Goal: Transaction & Acquisition: Purchase product/service

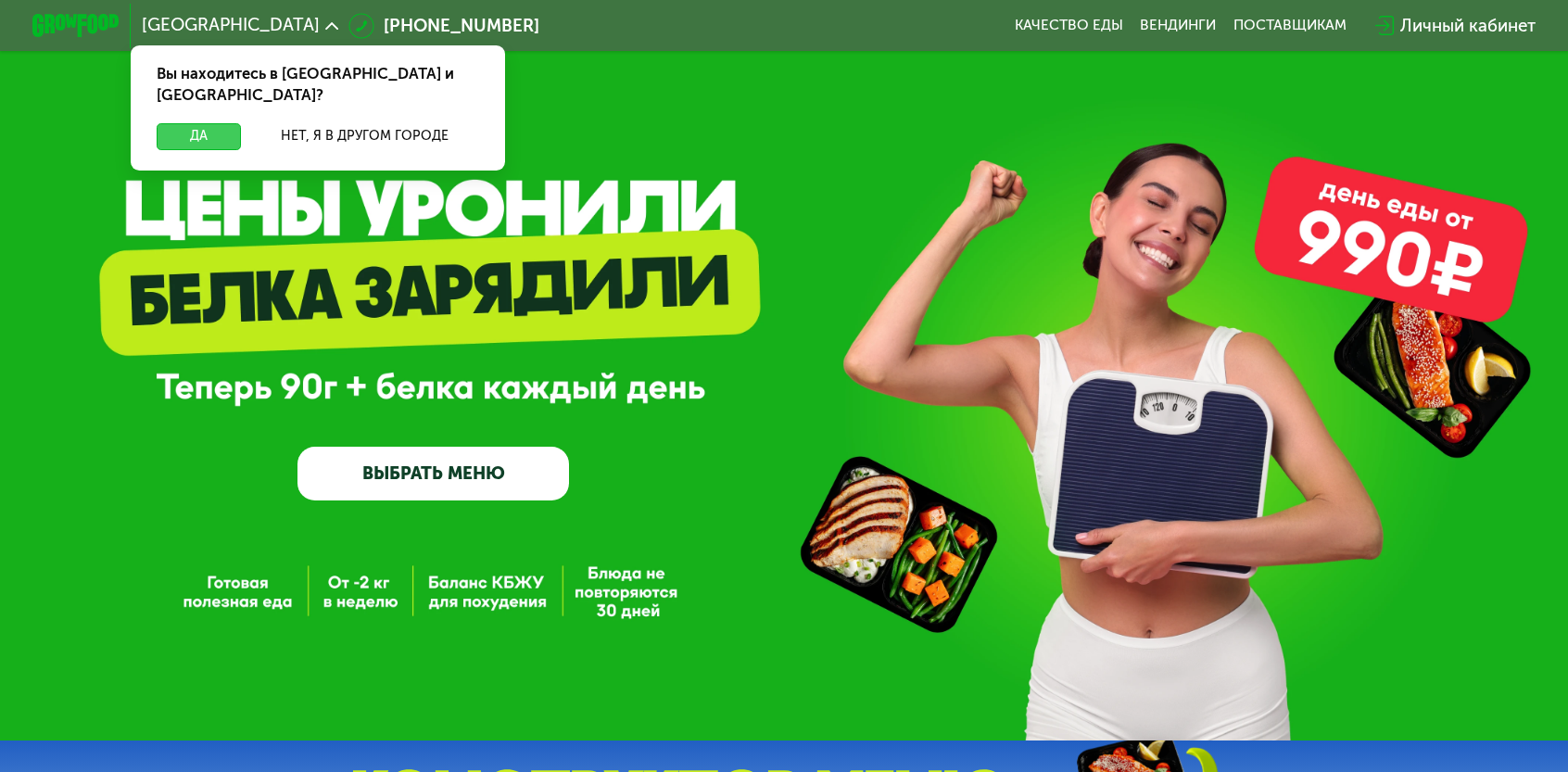
click at [241, 123] on button "Да" at bounding box center [199, 136] width 84 height 26
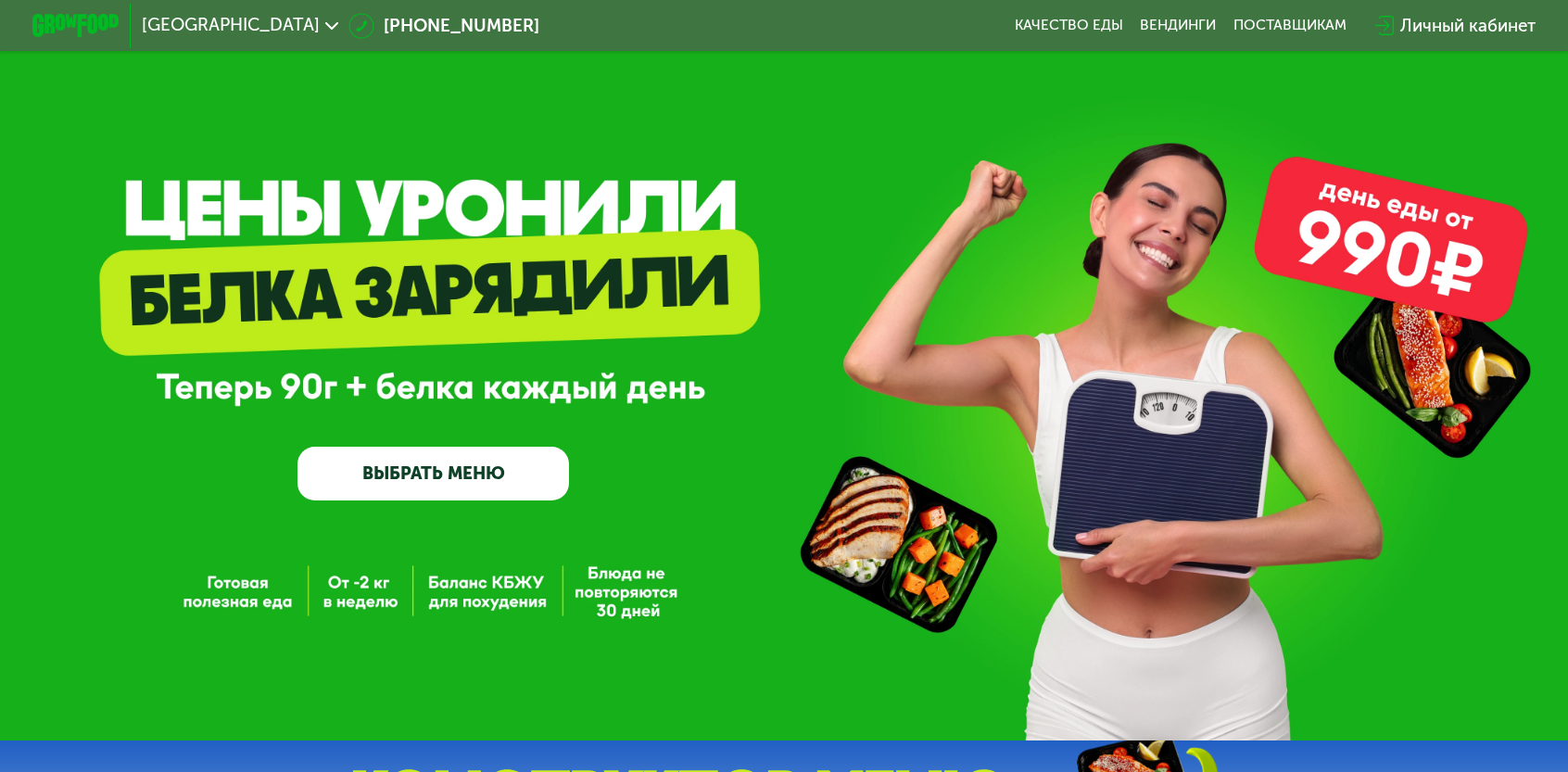
click at [483, 495] on link "ВЫБРАТЬ МЕНЮ" at bounding box center [433, 474] width 271 height 54
click at [456, 482] on link "ВЫБРАТЬ МЕНЮ" at bounding box center [433, 474] width 271 height 54
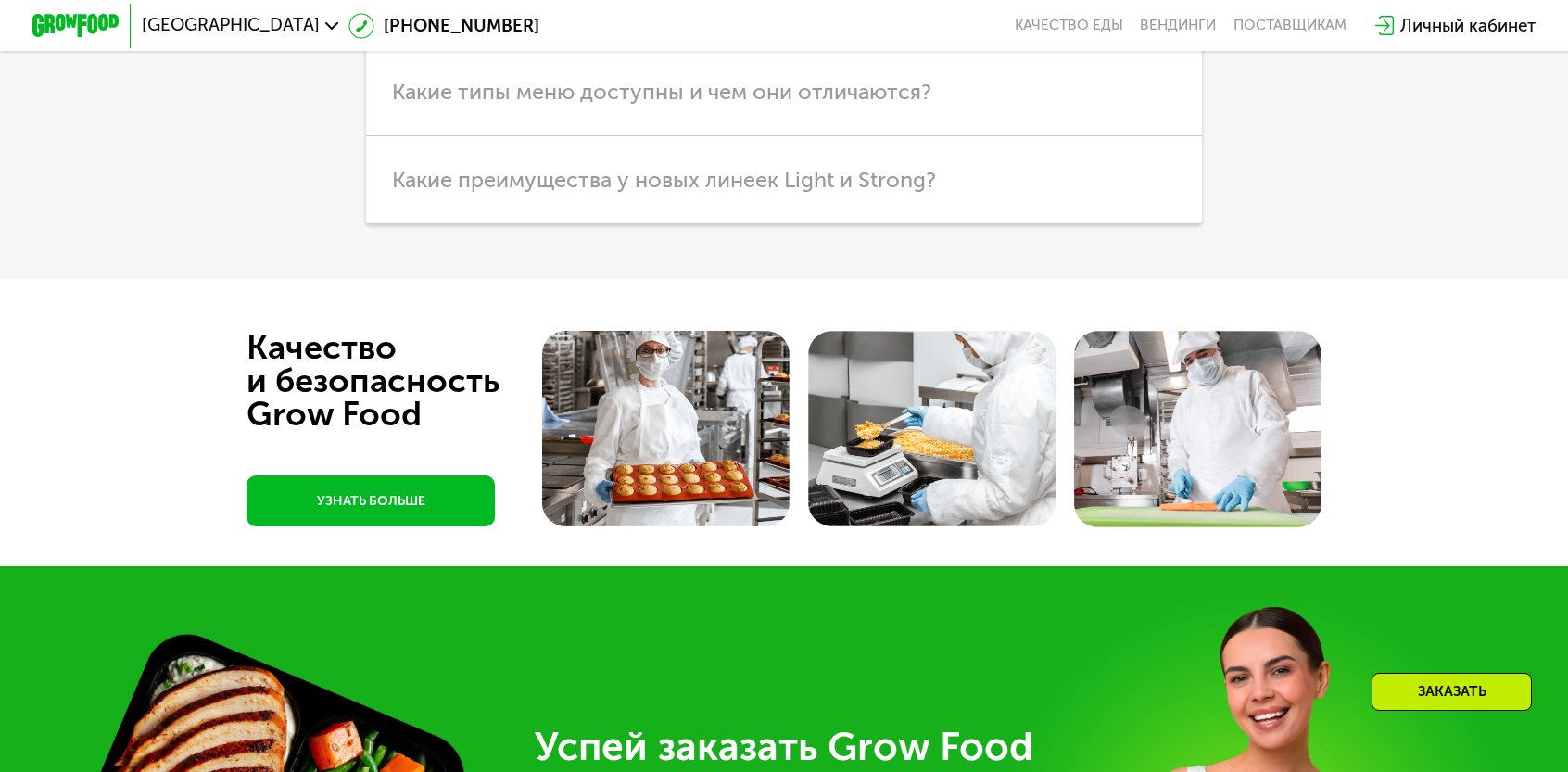
scroll to position [4638, 0]
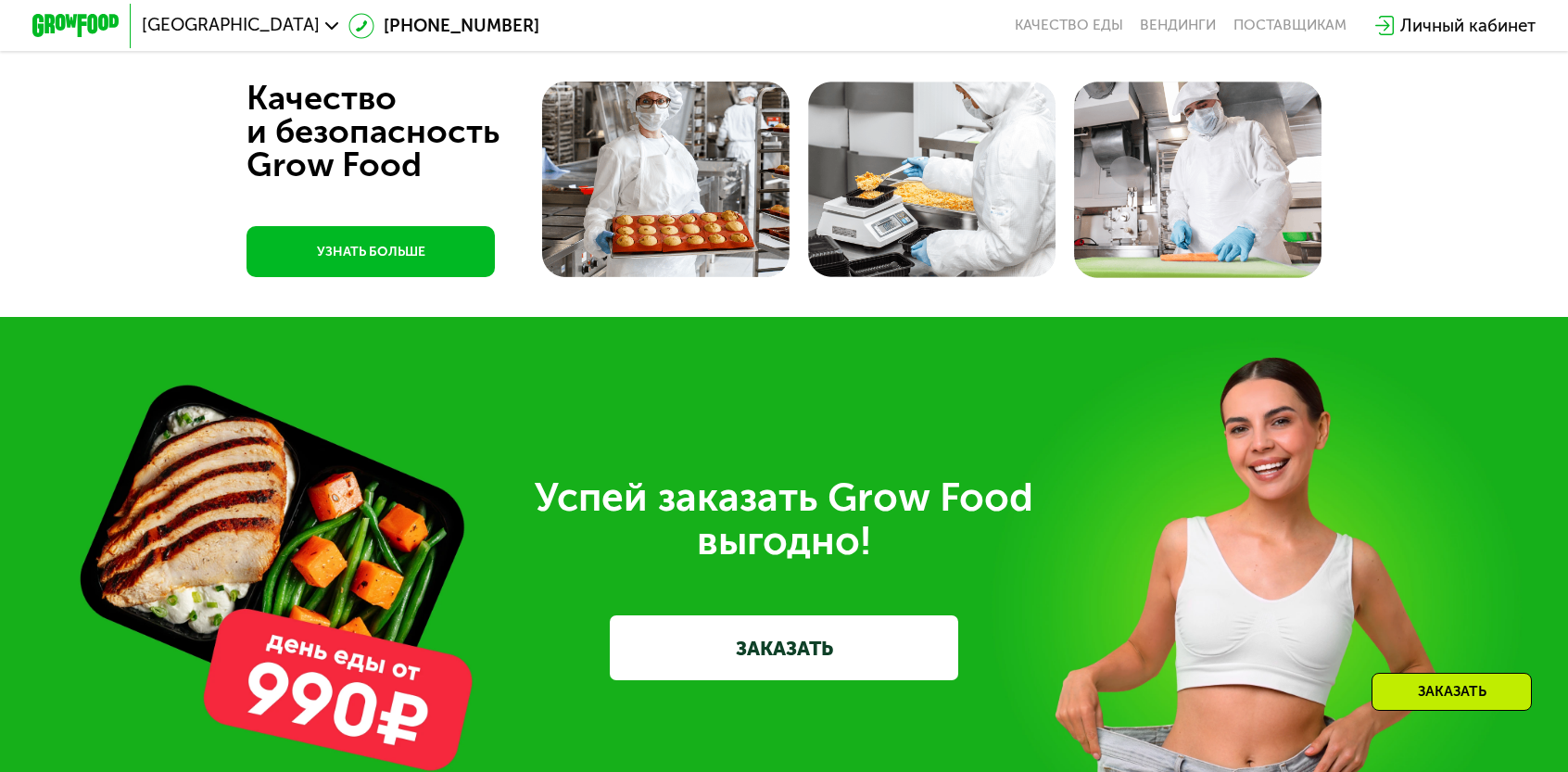
click at [730, 615] on link "ЗАКАЗАТЬ" at bounding box center [784, 648] width 349 height 66
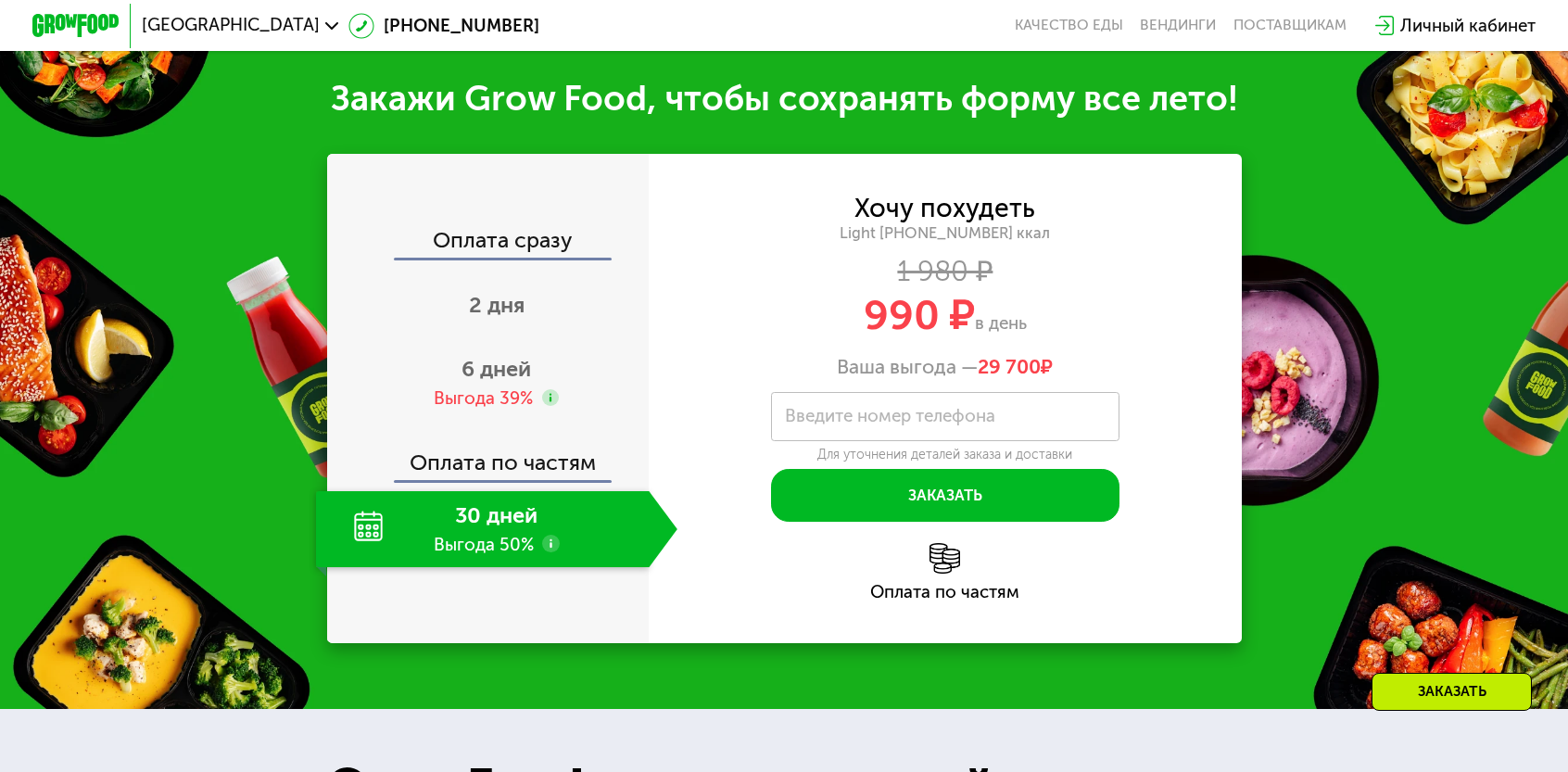
scroll to position [843, 0]
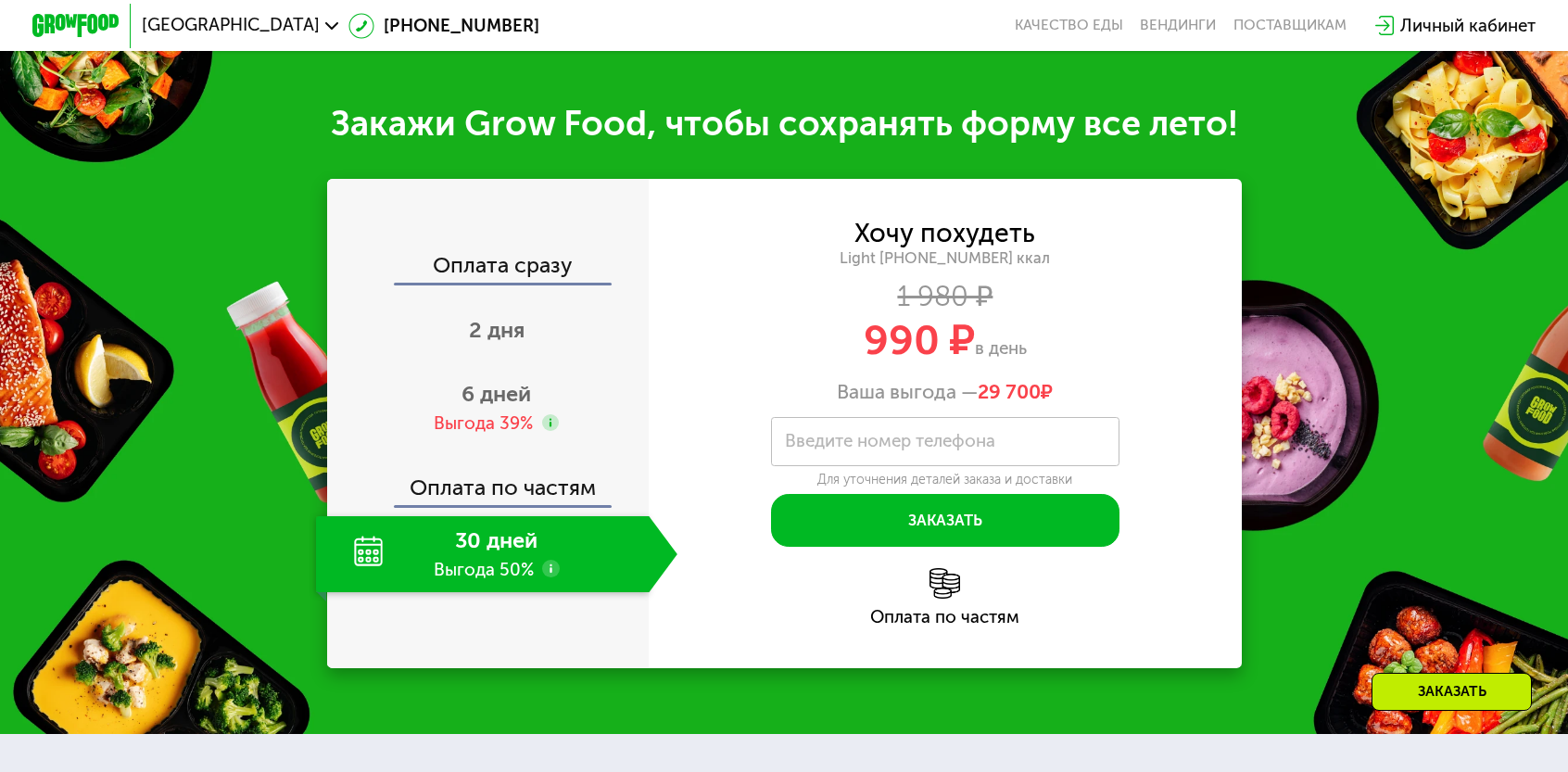
click at [538, 516] on div "30 дней Выгода 50%" at bounding box center [483, 554] width 333 height 76
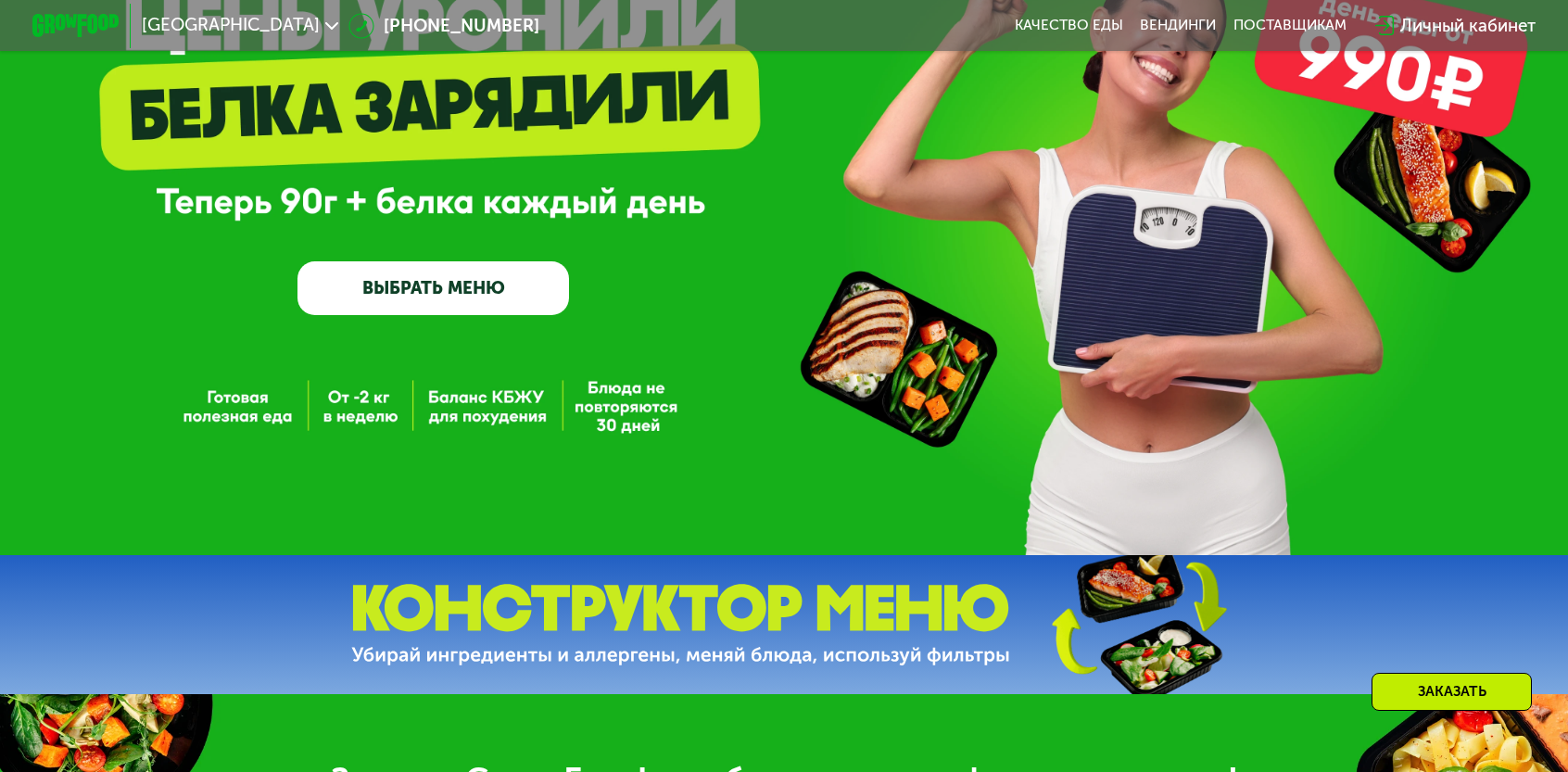
scroll to position [0, 0]
